Goal: Transaction & Acquisition: Purchase product/service

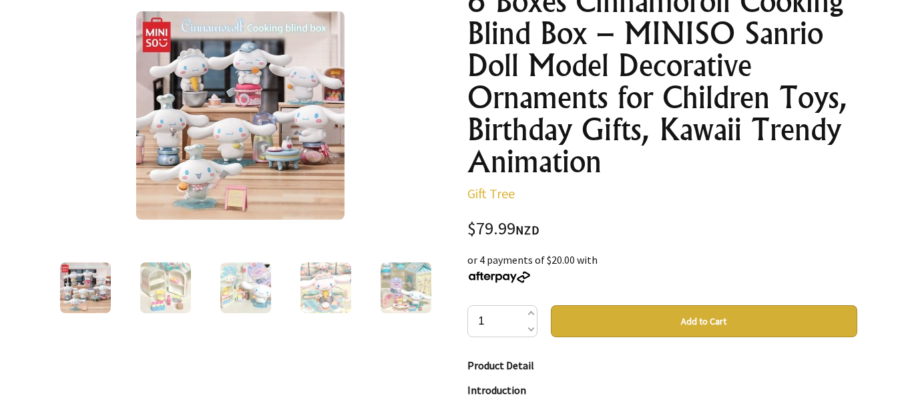
scroll to position [134, 0]
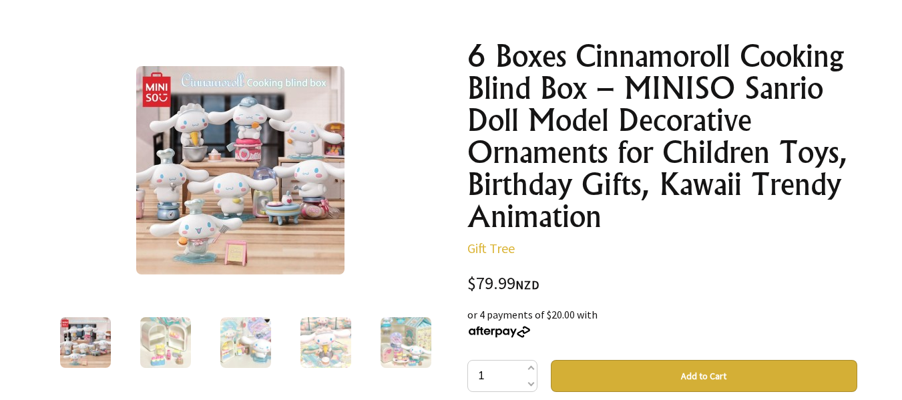
click at [258, 353] on img at bounding box center [245, 342] width 51 height 51
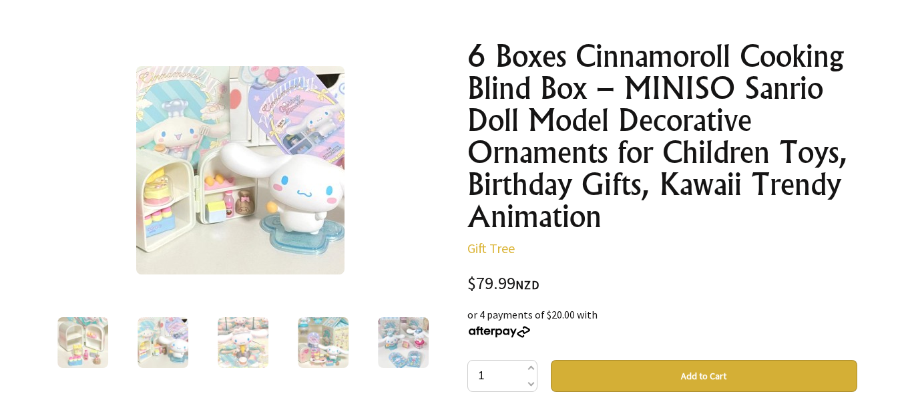
click at [323, 329] on img at bounding box center [323, 342] width 51 height 51
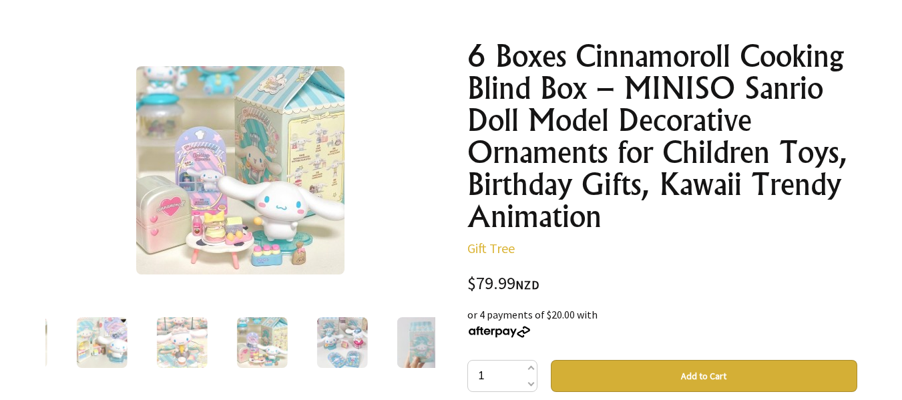
click at [356, 325] on img at bounding box center [342, 342] width 51 height 51
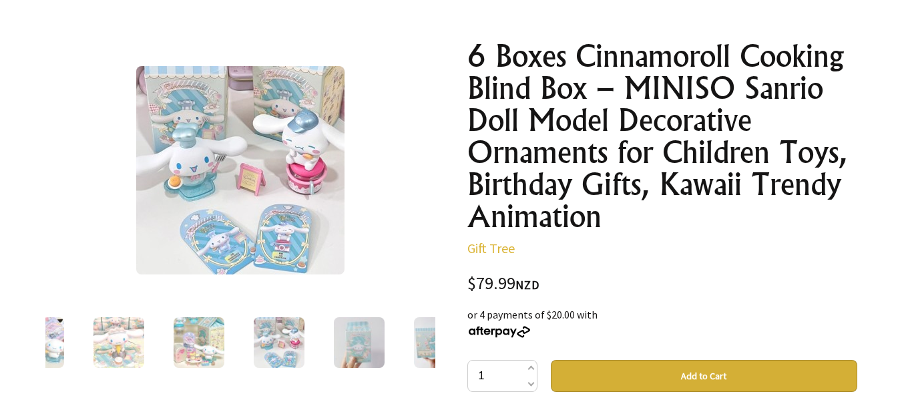
click at [231, 339] on div at bounding box center [199, 343] width 80 height 56
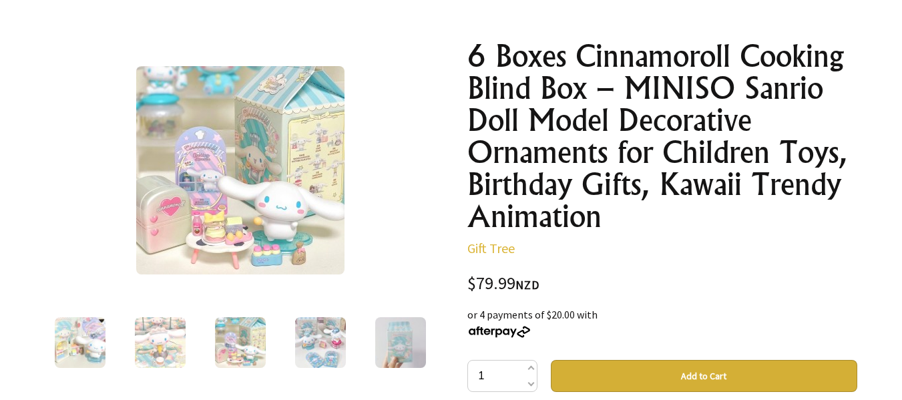
click at [200, 327] on div at bounding box center [240, 343] width 80 height 56
click at [293, 330] on div at bounding box center [321, 343] width 80 height 56
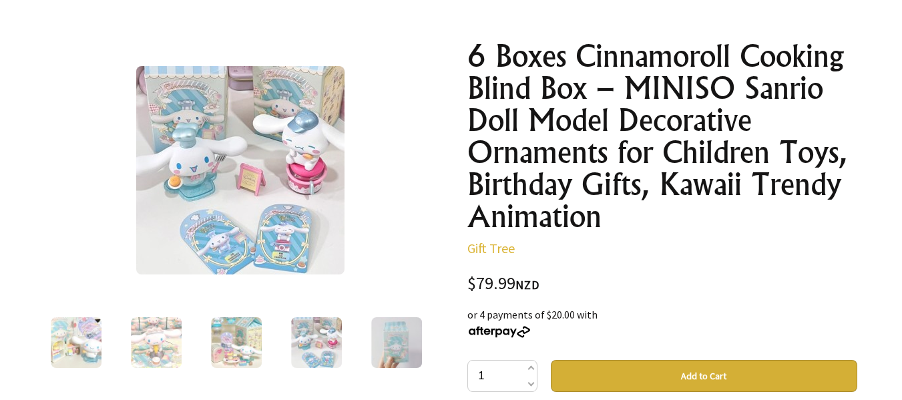
click at [330, 330] on img at bounding box center [316, 342] width 51 height 51
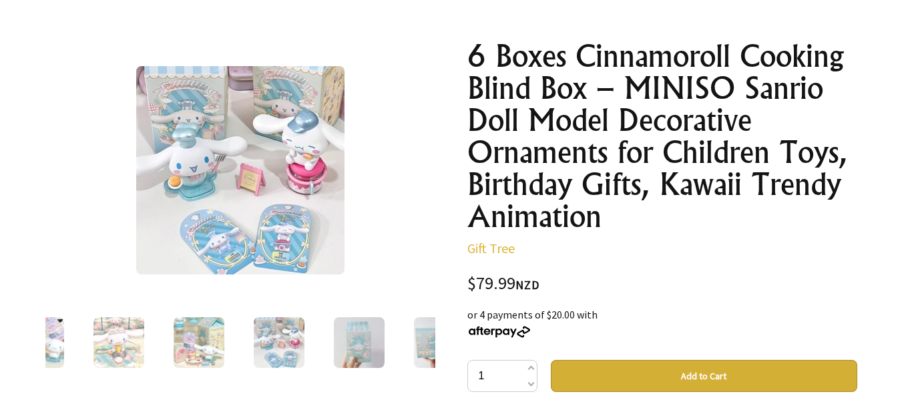
click at [343, 336] on img at bounding box center [359, 342] width 51 height 51
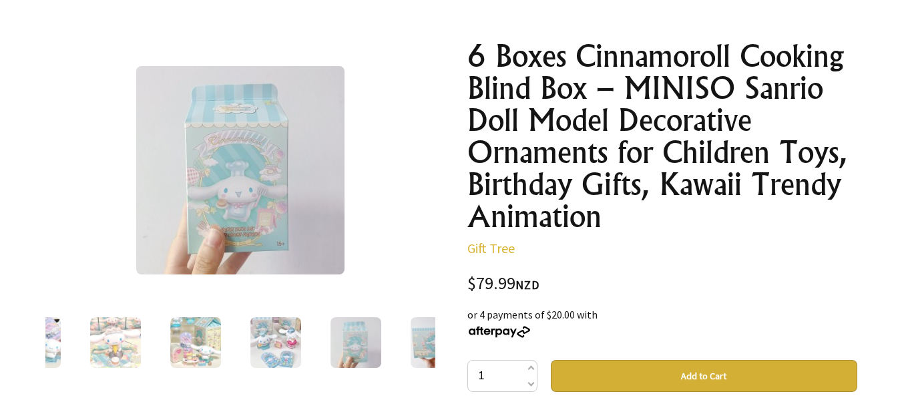
click at [353, 335] on img at bounding box center [356, 342] width 51 height 51
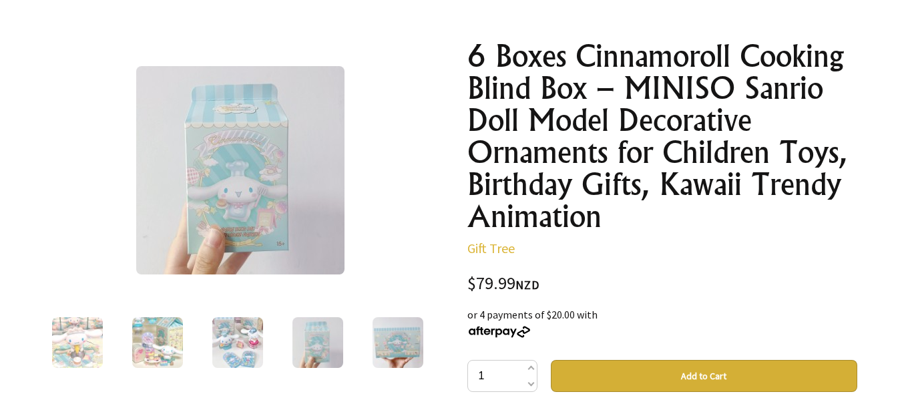
click at [395, 341] on img at bounding box center [398, 342] width 51 height 51
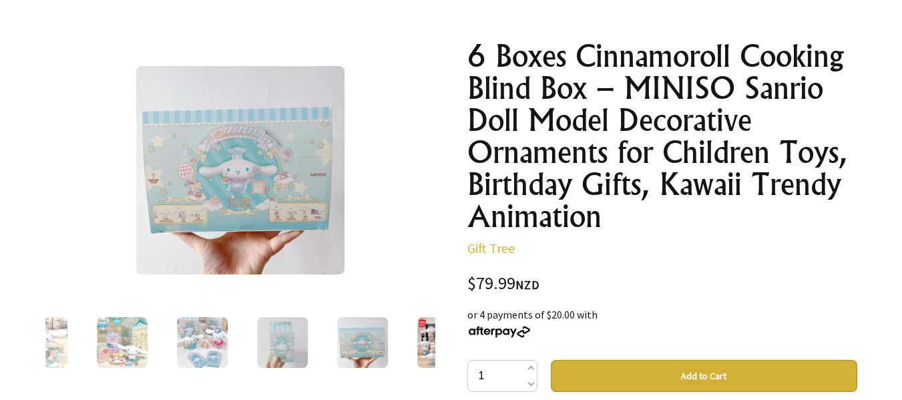
click at [422, 324] on div at bounding box center [443, 343] width 80 height 56
